Goal: Task Accomplishment & Management: Use online tool/utility

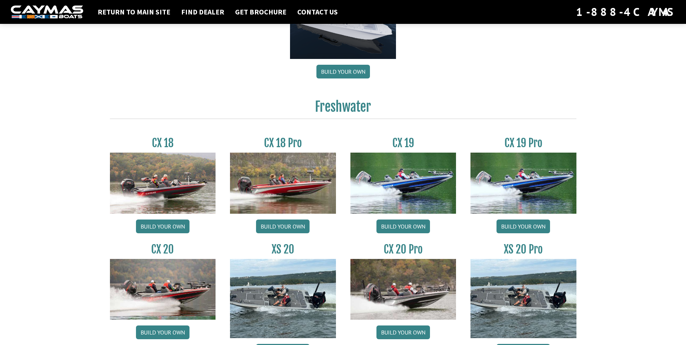
scroll to position [542, 0]
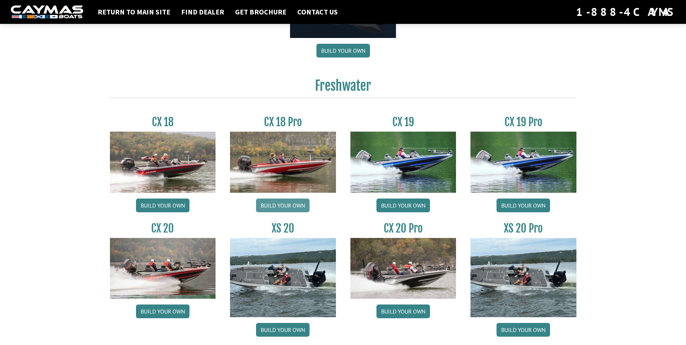
click at [276, 203] on link "Build your own" at bounding box center [283, 206] width 54 height 14
click at [403, 207] on link "Build your own" at bounding box center [403, 206] width 54 height 14
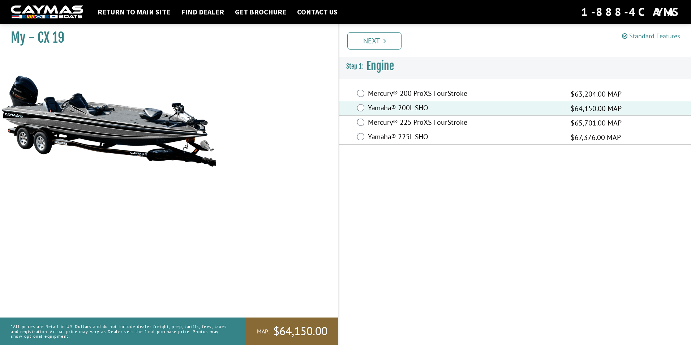
click at [384, 42] on icon "Pagination" at bounding box center [385, 40] width 3 height 7
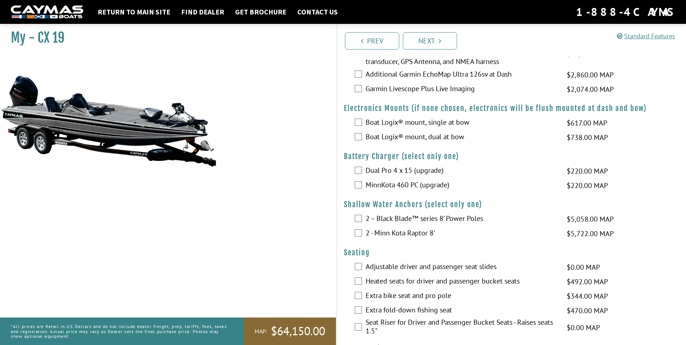
scroll to position [398, 0]
